Goal: Navigation & Orientation: Find specific page/section

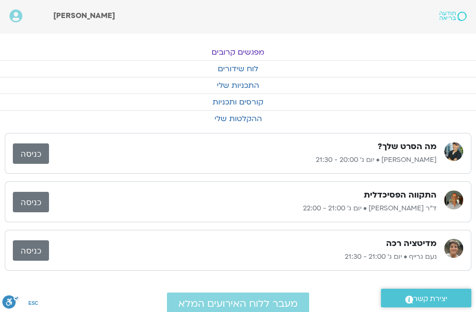
click at [234, 51] on link "מפגשים קרובים" at bounding box center [238, 52] width 476 height 16
click at [227, 50] on link "מפגשים קרובים" at bounding box center [238, 52] width 476 height 16
click at [391, 134] on div "לחיות את מסע הגיבור.ה תמר לינצבסקי • יום ג׳ 19:00 - 20:00 כניסה מה הסרט שלך? ג'…" at bounding box center [238, 178] width 466 height 186
click at [391, 87] on link "התכניות שלי" at bounding box center [238, 85] width 476 height 16
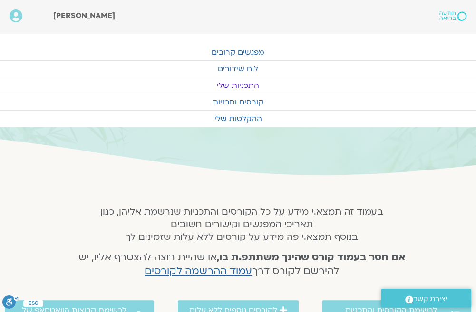
click at [229, 86] on link "התכניות שלי" at bounding box center [238, 85] width 476 height 16
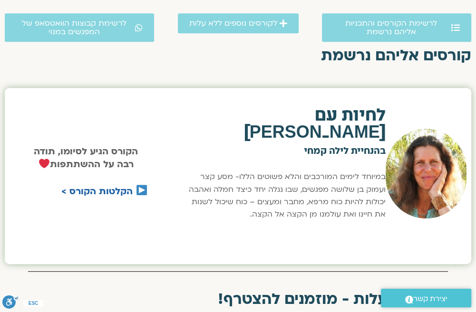
scroll to position [285, 0]
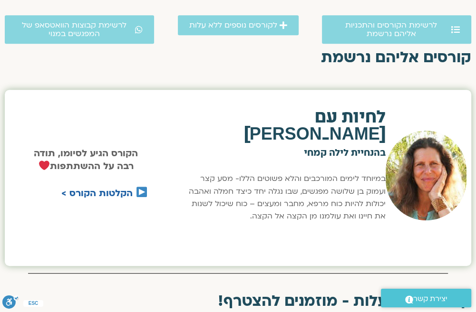
click at [384, 61] on h2 "קורסים אליהם נרשמת" at bounding box center [238, 57] width 466 height 17
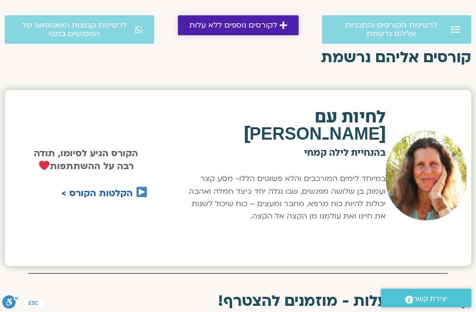
drag, startPoint x: 270, startPoint y: 21, endPoint x: 288, endPoint y: 27, distance: 18.8
click at [270, 23] on span "לקורסים נוספים ללא עלות" at bounding box center [233, 25] width 88 height 9
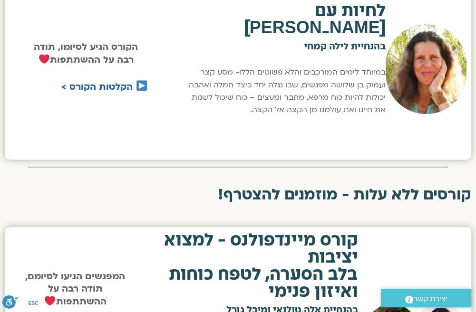
scroll to position [273, 0]
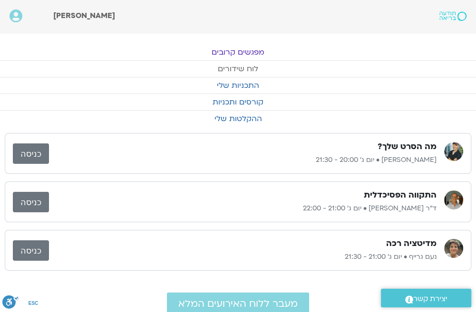
click at [248, 67] on link "לוח שידורים" at bounding box center [238, 69] width 476 height 16
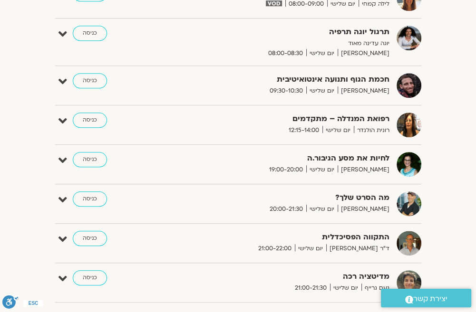
scroll to position [380, 0]
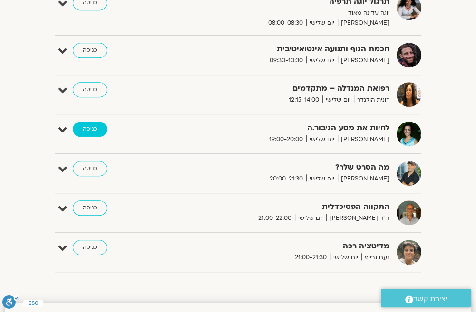
click at [88, 129] on link "כניסה" at bounding box center [90, 129] width 34 height 15
